Goal: Task Accomplishment & Management: Complete application form

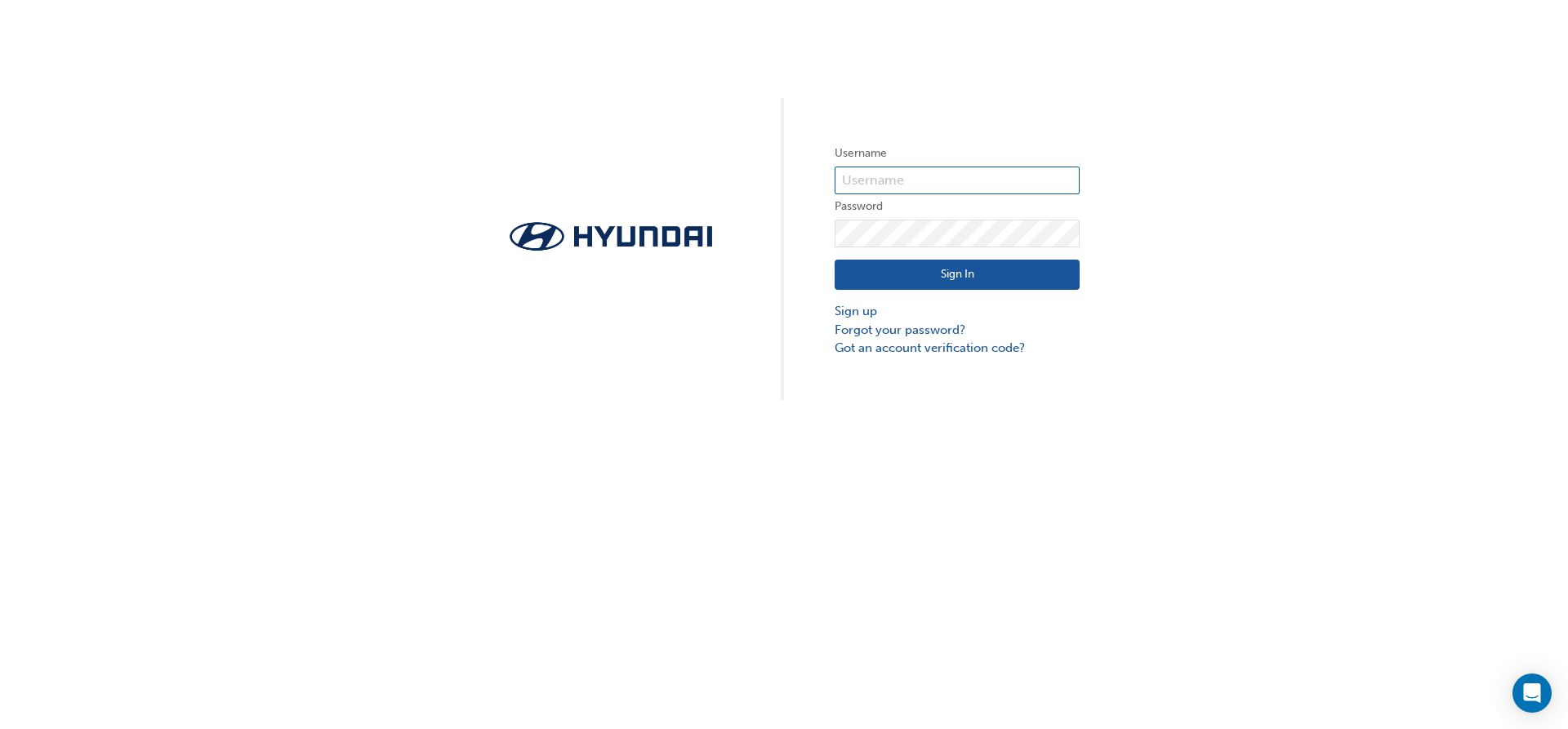
click at [964, 175] on input "text" at bounding box center [957, 180] width 245 height 28
click at [892, 180] on input "text" at bounding box center [957, 180] width 245 height 28
click at [878, 177] on input "text" at bounding box center [957, 180] width 245 height 28
click at [984, 178] on input "text" at bounding box center [957, 180] width 245 height 28
click at [404, 131] on div "Username Password Sign In Sign up Forgot your password? Got an account verifica…" at bounding box center [784, 200] width 1568 height 400
